Goal: Information Seeking & Learning: Learn about a topic

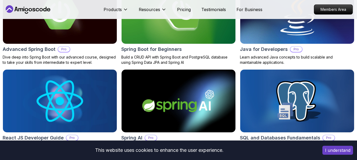
scroll to position [608, 0]
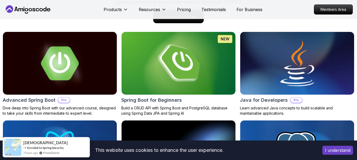
scroll to position [556, 0]
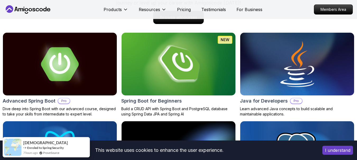
click at [97, 134] on img at bounding box center [60, 153] width 120 height 66
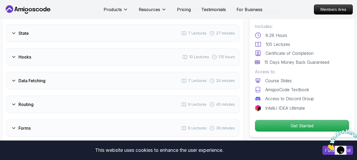
scroll to position [929, 0]
click at [104, 65] on div "Hooks 10 Lectures 1.10 hours" at bounding box center [123, 56] width 233 height 17
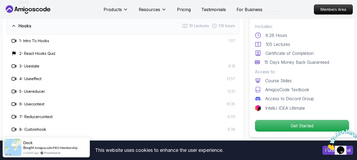
scroll to position [931, 0]
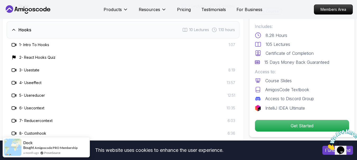
click at [53, 48] on div "1 - Intro To Hooks 1:07" at bounding box center [123, 45] width 233 height 13
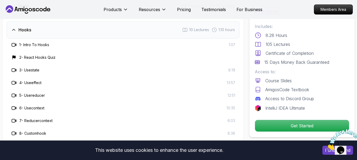
click at [53, 39] on div "Hooks 10 Lectures 1.10 hours" at bounding box center [123, 29] width 233 height 17
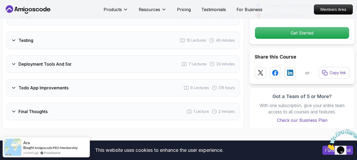
scroll to position [1015, 0]
click at [56, 49] on div "Testing 10 Lectures 46 minutes" at bounding box center [123, 39] width 233 height 17
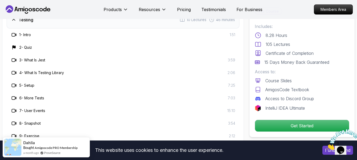
scroll to position [1036, 0]
click at [82, 29] on div "Testing 10 Lectures 46 minutes" at bounding box center [123, 19] width 233 height 17
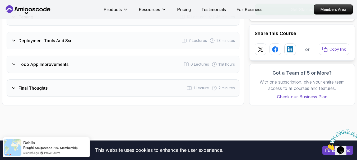
scroll to position [1039, 0]
click at [62, 43] on h3 "Deployment Tools And Ssr" at bounding box center [45, 40] width 53 height 6
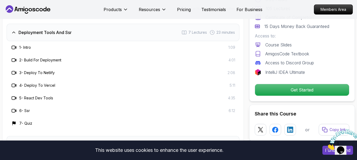
scroll to position [1047, 0]
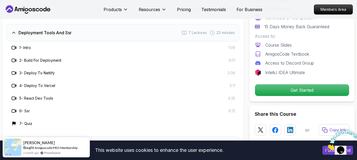
click at [74, 42] on div "Deployment Tools And Ssr 7 Lectures 23 minutes" at bounding box center [123, 32] width 233 height 17
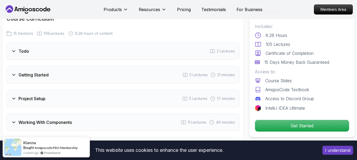
scroll to position [743, 0]
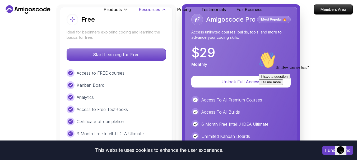
scroll to position [1225, 0]
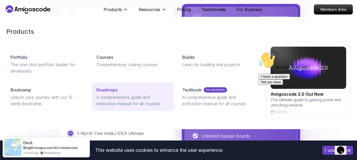
click at [119, 90] on div "Roadmaps" at bounding box center [132, 90] width 73 height 6
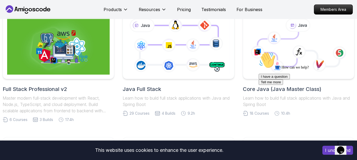
scroll to position [135, 0]
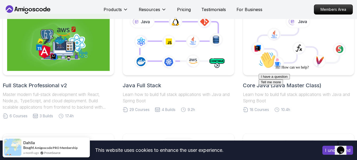
click at [52, 83] on h2 "Full Stack Professional v2" at bounding box center [59, 85] width 112 height 7
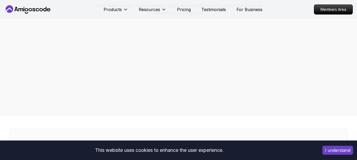
scroll to position [75, 0]
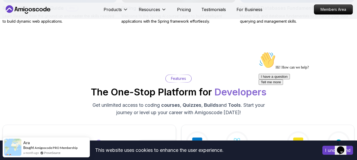
scroll to position [740, 0]
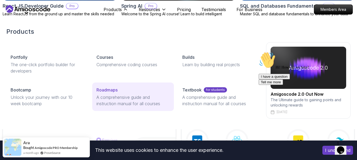
click at [117, 100] on p "A comprehensive guide and instruction manual for all courses" at bounding box center [132, 100] width 73 height 13
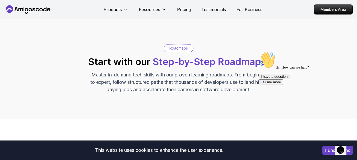
scroll to position [151, 0]
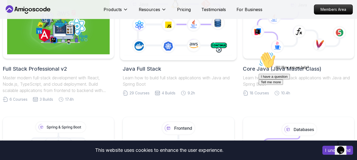
click at [181, 48] on icon at bounding box center [178, 25] width 110 height 61
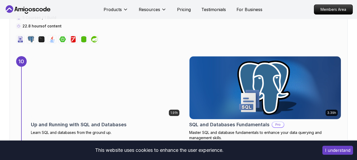
scroll to position [2220, 0]
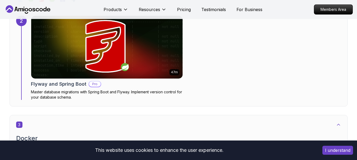
scroll to position [579, 0]
